Goal: Task Accomplishment & Management: Use online tool/utility

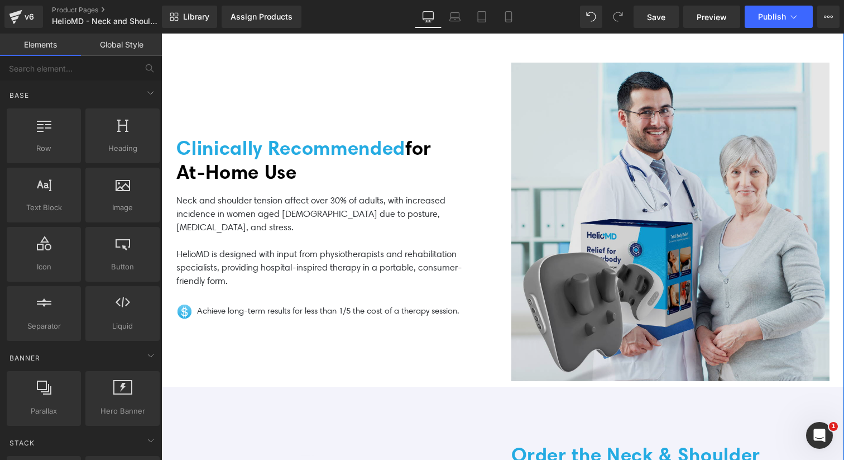
click at [606, 268] on img at bounding box center [671, 222] width 318 height 318
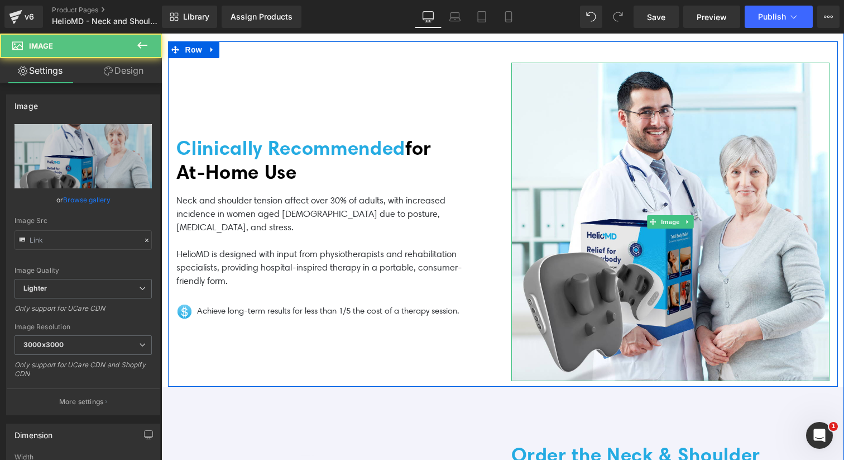
scroll to position [2982, 0]
type input "[URL][DOMAIN_NAME]"
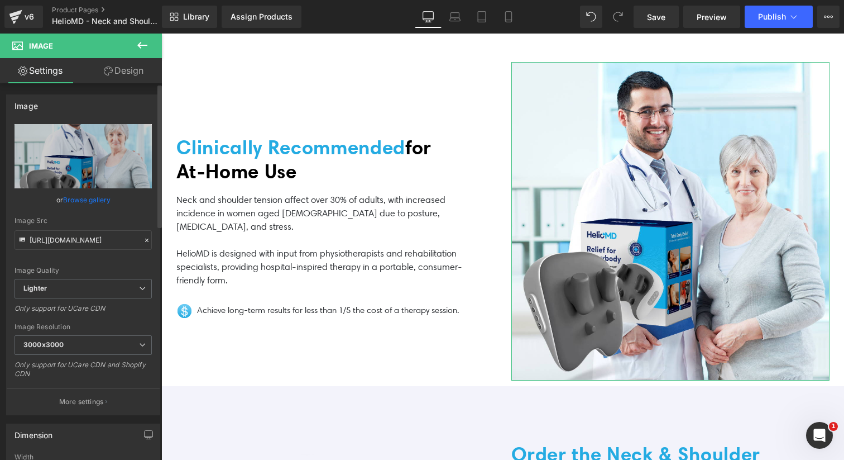
click at [72, 194] on link "Browse gallery" at bounding box center [86, 200] width 47 height 20
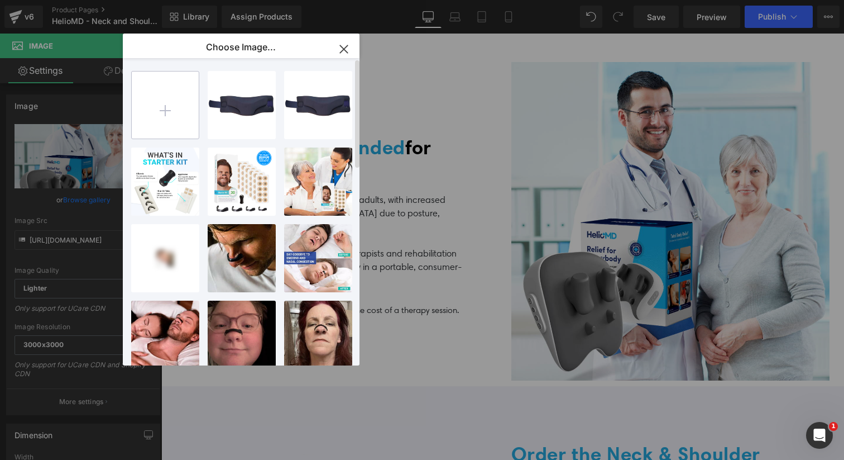
click at [176, 114] on input "file" at bounding box center [165, 104] width 67 height 67
type input "C:\fakepath\Neck Stretcher (3).png"
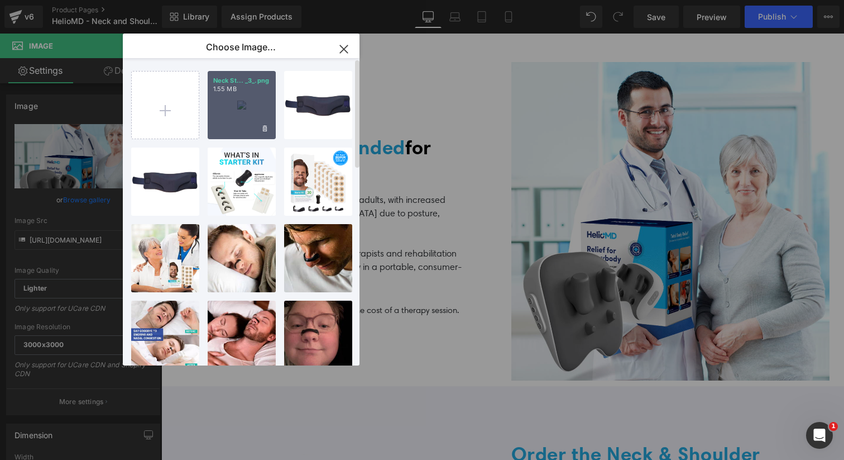
click at [243, 111] on div "Neck St... _3_.png 1.55 MB" at bounding box center [242, 105] width 68 height 68
type input "[URL][DOMAIN_NAME]"
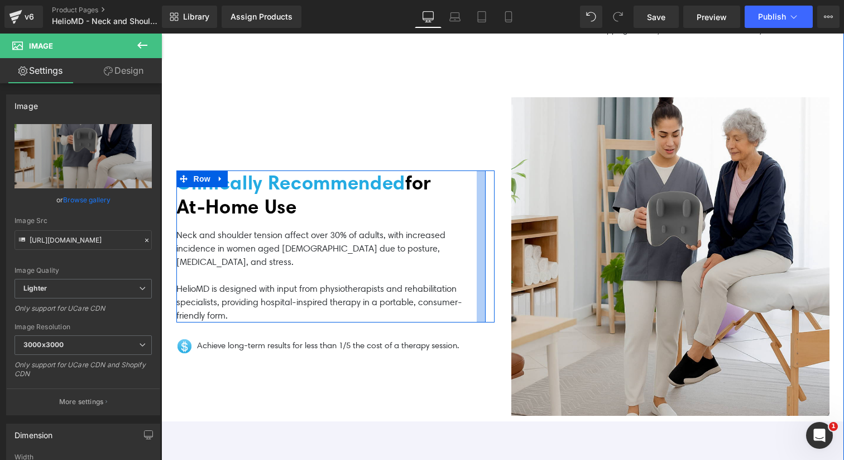
scroll to position [2954, 0]
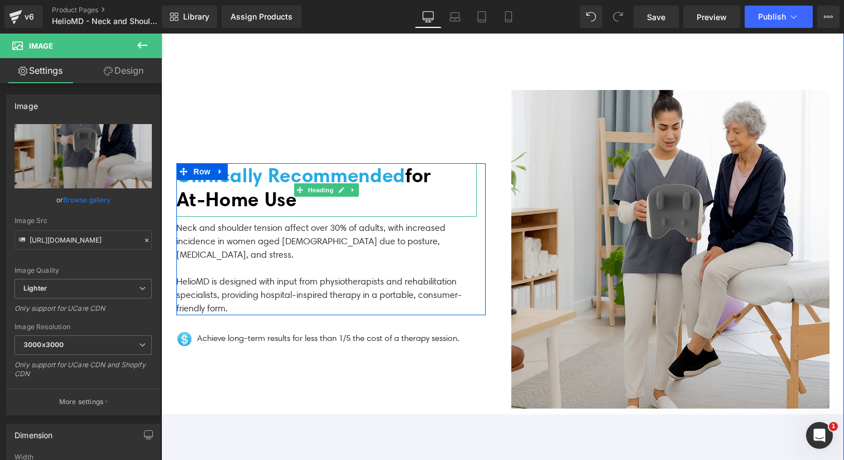
click at [212, 185] on span "for At‑Home Use" at bounding box center [304, 187] width 256 height 48
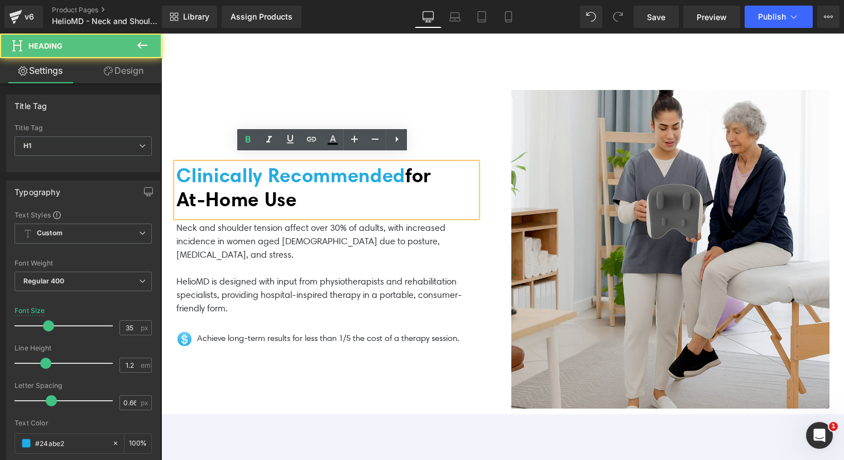
click at [259, 189] on span "for At‑Home Use" at bounding box center [304, 187] width 256 height 48
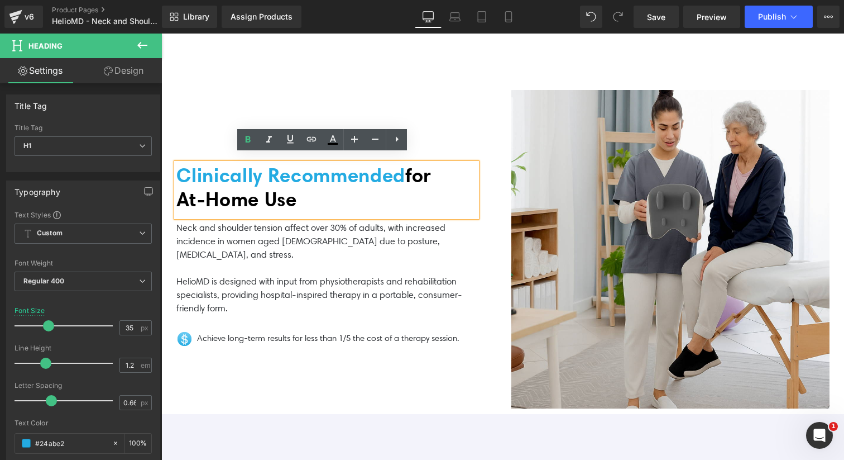
click at [300, 190] on h1 "Clinically Recommended for At‑Home Use" at bounding box center [326, 187] width 300 height 48
click at [398, 118] on div "Clinically Recommended for At‑Home Use Heading Neck and shoulder tension affect…" at bounding box center [335, 249] width 335 height 318
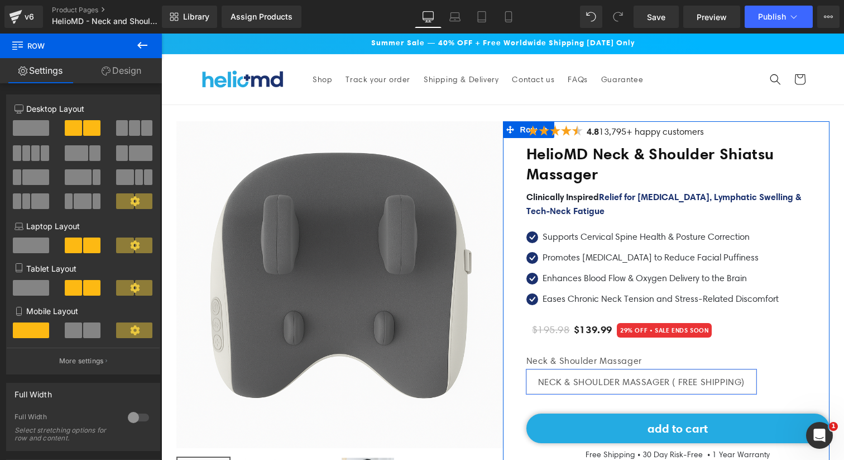
scroll to position [2, 0]
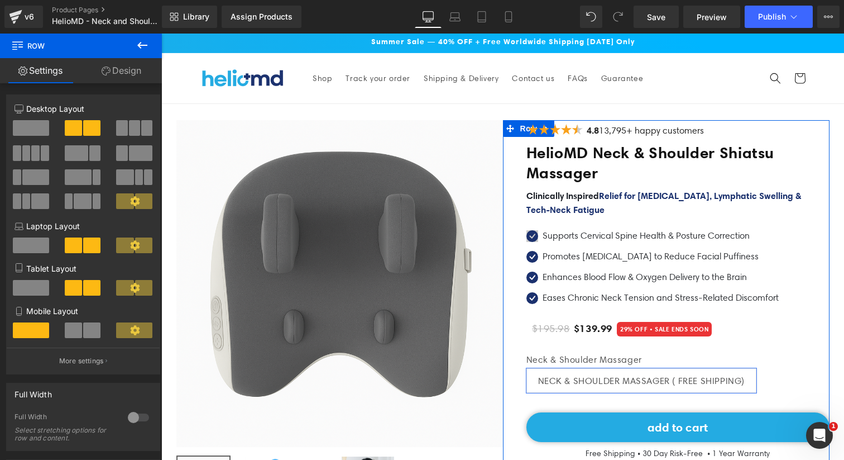
click at [528, 237] on div "Icon" at bounding box center [533, 238] width 12 height 16
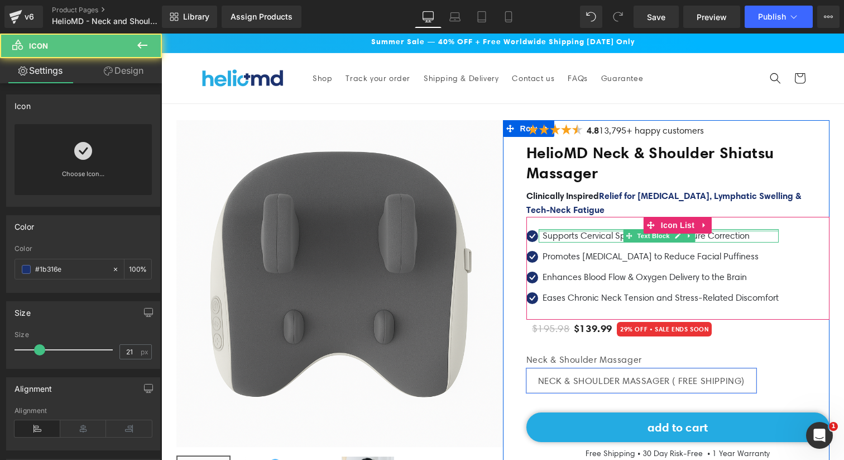
click at [595, 229] on div at bounding box center [659, 230] width 240 height 3
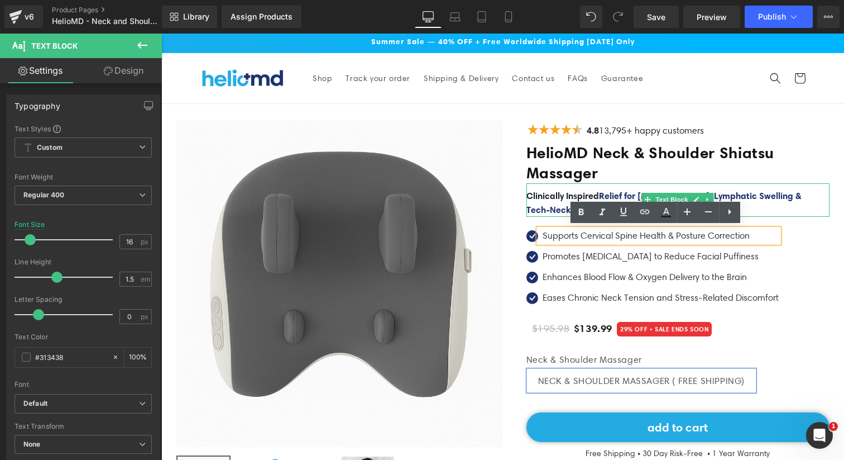
click at [560, 194] on span "Clinically Inspired" at bounding box center [563, 195] width 73 height 11
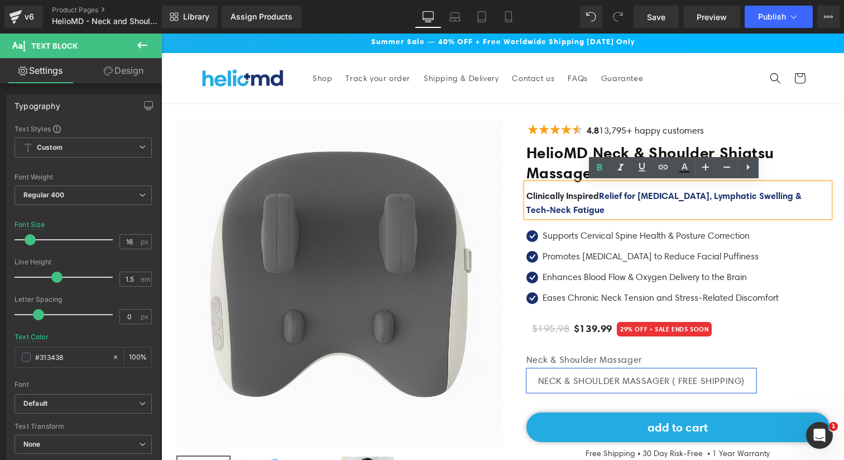
click at [599, 201] on p "Clinically Inspired Relief for [MEDICAL_DATA], Lymphatic Swelling & Tech‑Neck F…" at bounding box center [678, 203] width 303 height 28
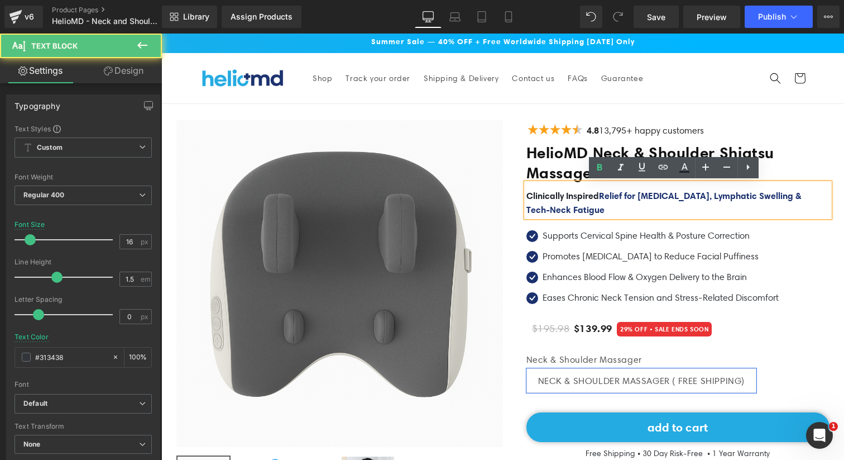
click at [628, 206] on p "Clinically Inspired Relief for [MEDICAL_DATA], Lymphatic Swelling & Tech‑Neck F…" at bounding box center [678, 203] width 303 height 28
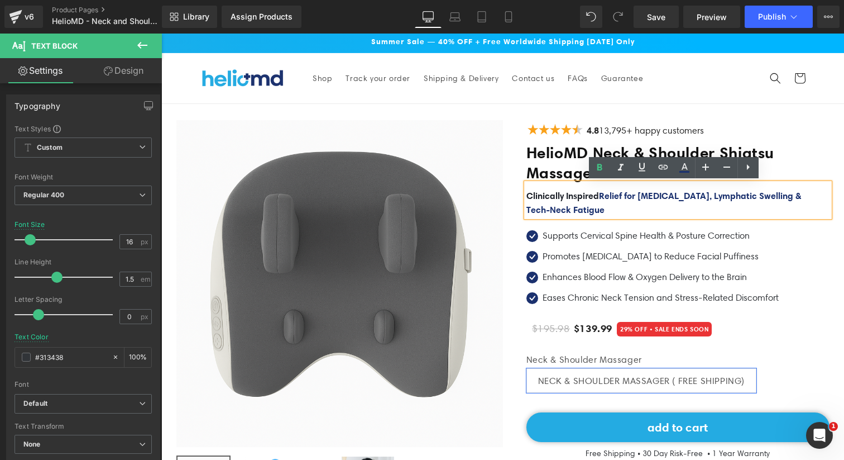
click at [549, 165] on h1 "HelioMD Neck & Shoulder Shiatsu Massager" at bounding box center [678, 163] width 303 height 40
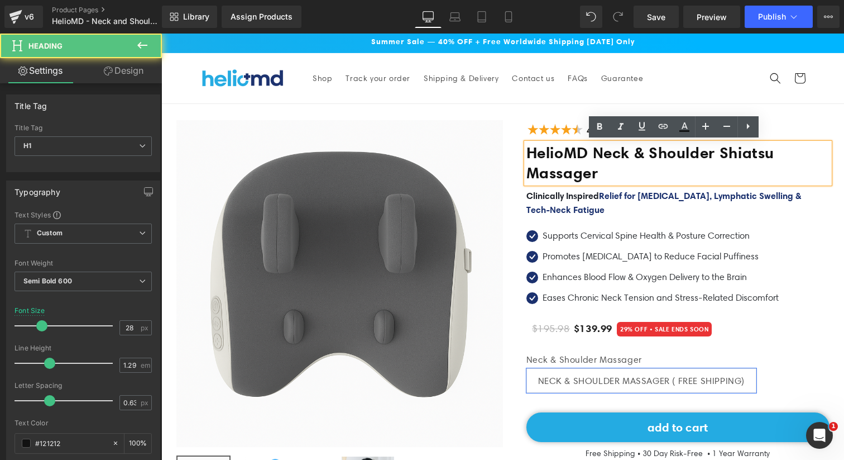
scroll to position [0, 0]
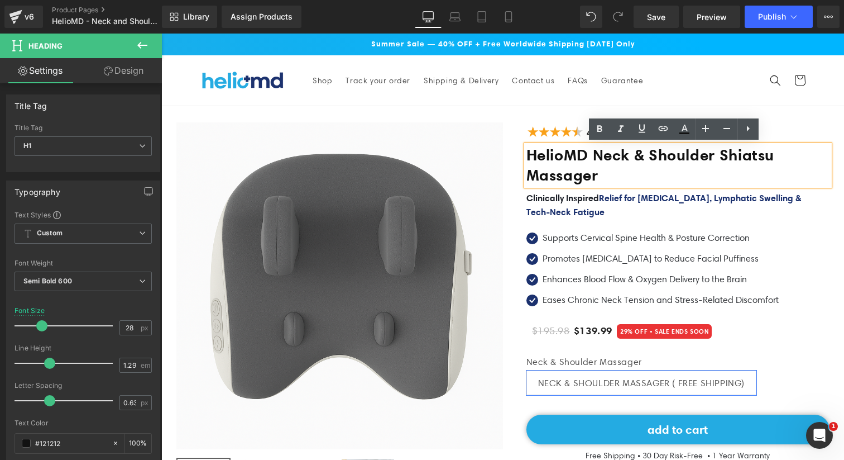
click at [529, 93] on header "Shop Track your order Shipping & Delivery Contact us FAQs Guarantee Country/reg…" at bounding box center [503, 80] width 670 height 50
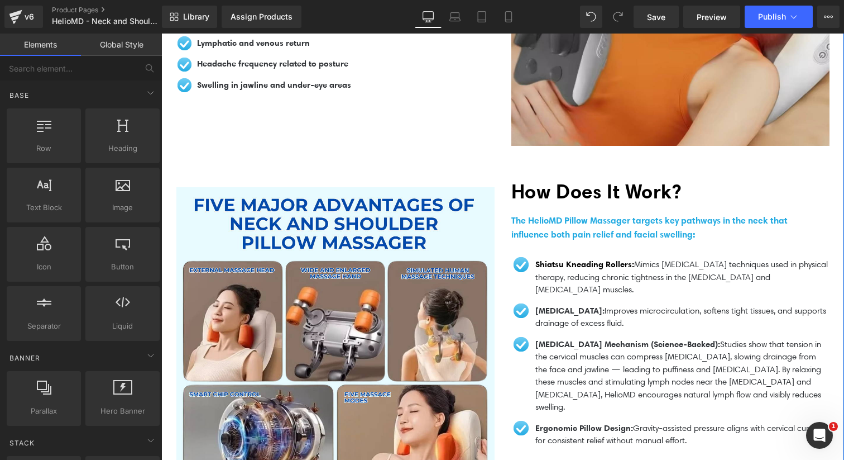
scroll to position [1145, 0]
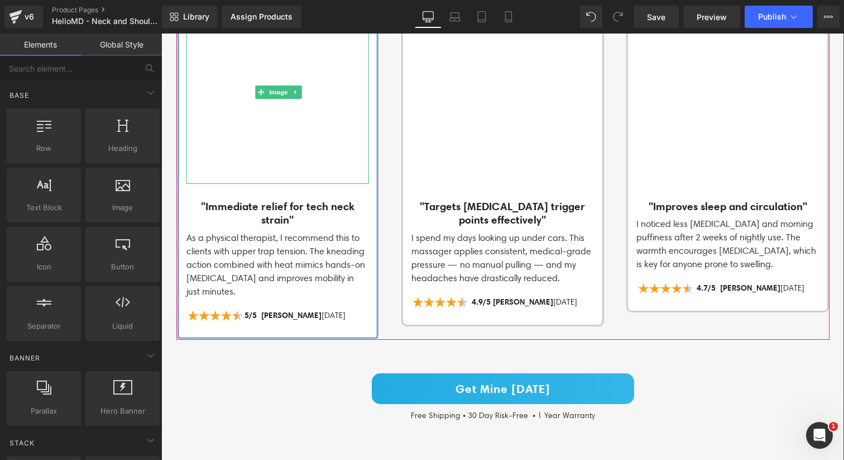
click at [297, 139] on img at bounding box center [278, 92] width 183 height 183
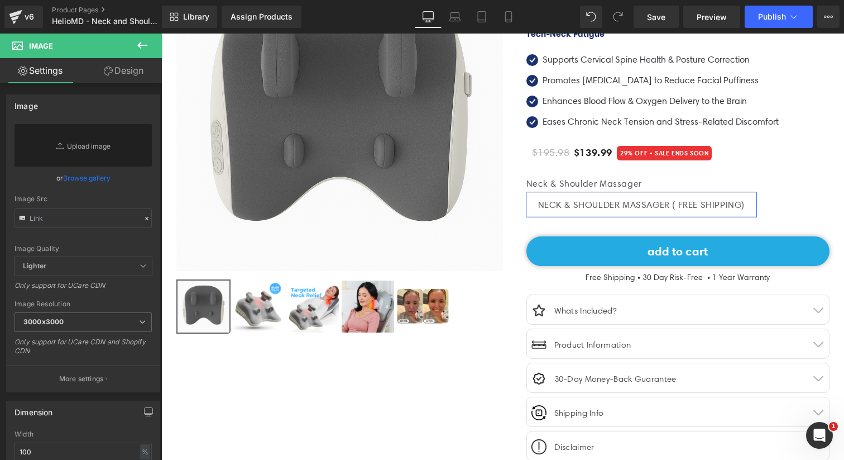
scroll to position [176, 0]
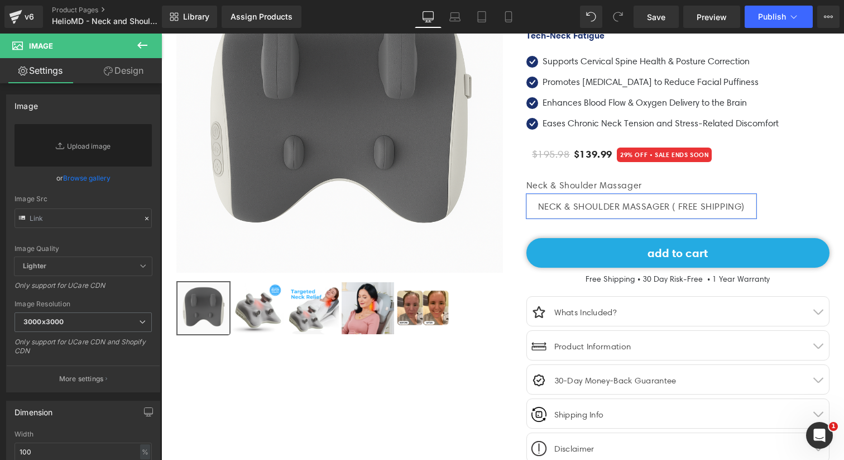
click at [231, 312] on div at bounding box center [257, 308] width 52 height 54
